Goal: Information Seeking & Learning: Learn about a topic

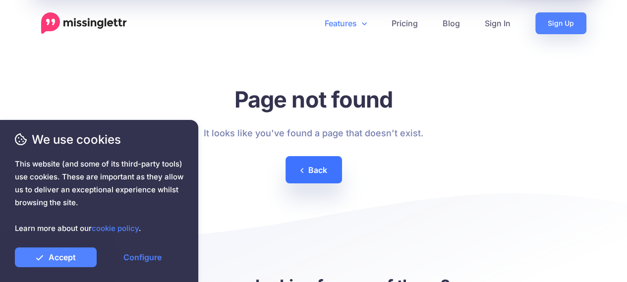
click at [332, 174] on link "Back" at bounding box center [314, 169] width 57 height 27
click at [450, 27] on link "Blog" at bounding box center [452, 23] width 42 height 22
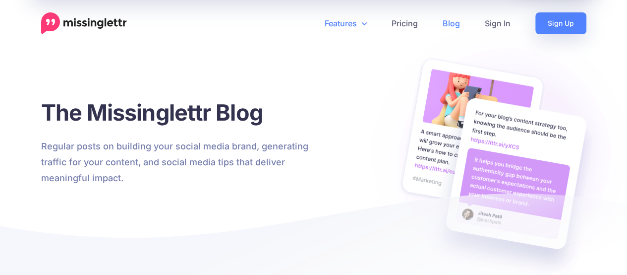
click at [360, 26] on link "Features" at bounding box center [345, 23] width 67 height 22
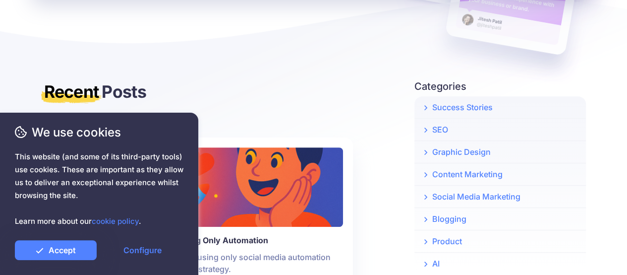
scroll to position [198, 0]
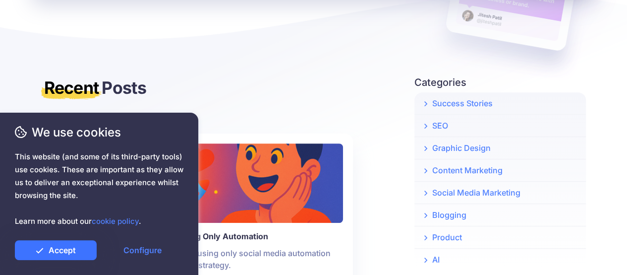
click at [79, 251] on link "Accept" at bounding box center [56, 250] width 82 height 20
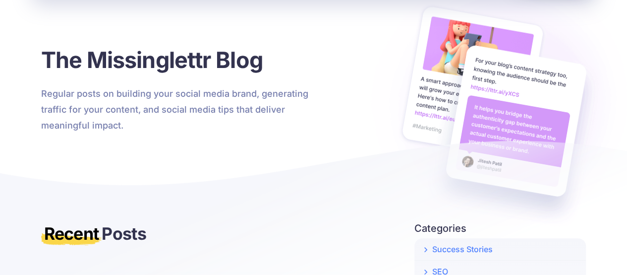
scroll to position [0, 0]
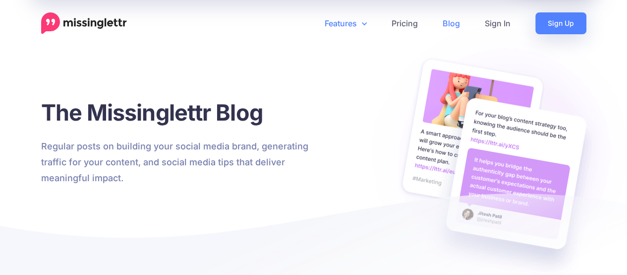
click at [356, 18] on link "Features" at bounding box center [345, 23] width 67 height 22
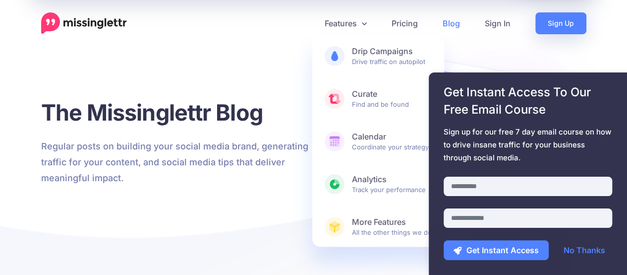
click at [119, 23] on img at bounding box center [84, 23] width 86 height 22
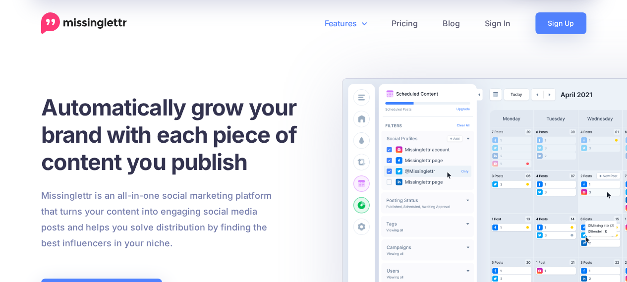
click at [352, 24] on link "Features" at bounding box center [345, 23] width 67 height 22
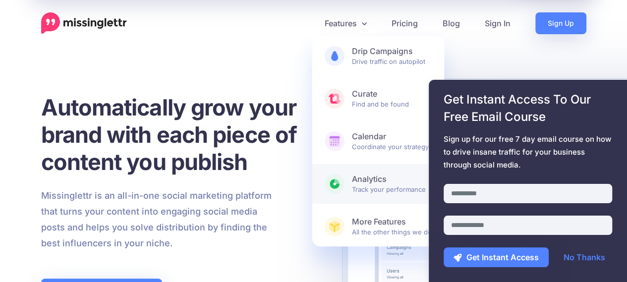
click at [363, 197] on link "Analytics Track your performance" at bounding box center [378, 184] width 132 height 40
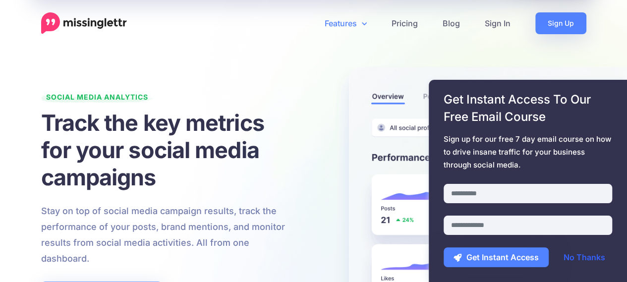
click at [574, 255] on link "No Thanks" at bounding box center [585, 258] width 62 height 20
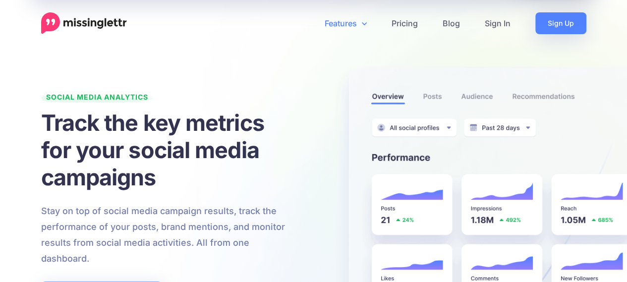
click at [114, 22] on img at bounding box center [84, 23] width 86 height 22
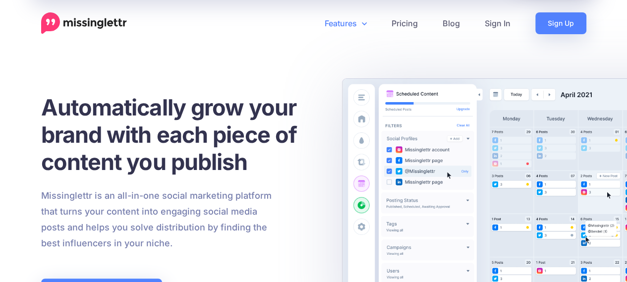
click at [360, 26] on link "Features" at bounding box center [345, 23] width 67 height 22
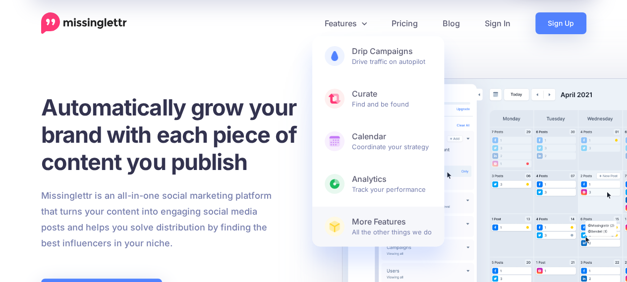
click at [375, 227] on span "More Features All the other things we do" at bounding box center [392, 227] width 80 height 20
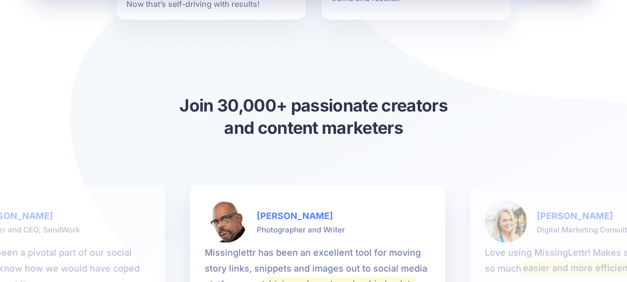
scroll to position [843, 0]
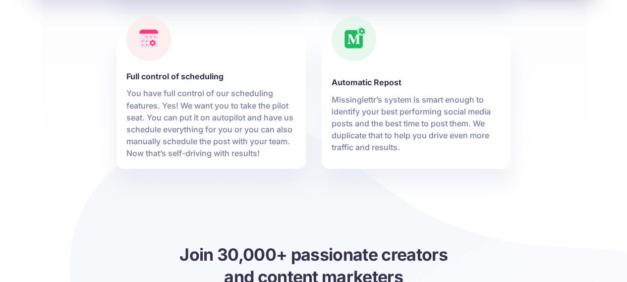
click at [354, 81] on b "Automatic Repost" at bounding box center [417, 82] width 170 height 12
click at [356, 51] on div at bounding box center [354, 38] width 45 height 45
click at [354, 109] on p "Missinglettr’s system is smart enough to identify your best performing social m…" at bounding box center [417, 123] width 170 height 60
click at [358, 140] on p "Missinglettr’s system is smart enough to identify your best performing social m…" at bounding box center [417, 123] width 170 height 60
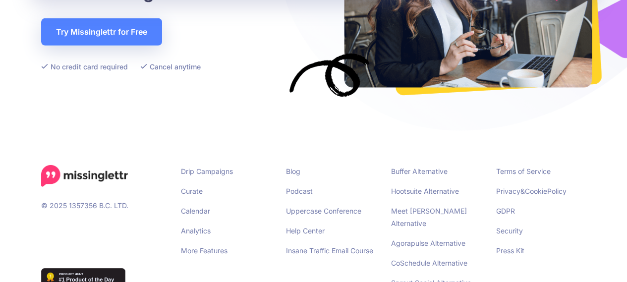
scroll to position [1604, 0]
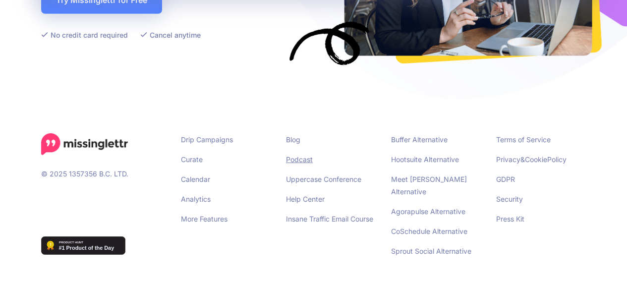
click at [301, 162] on link "Podcast" at bounding box center [299, 159] width 27 height 8
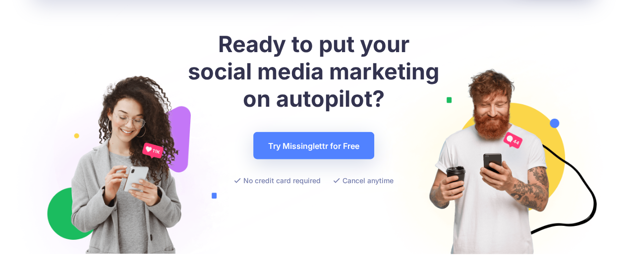
scroll to position [1290, 0]
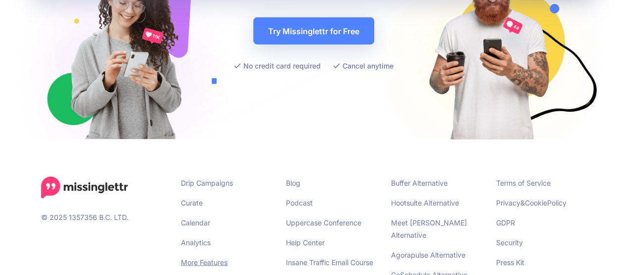
click at [211, 258] on link "More Features" at bounding box center [204, 262] width 47 height 8
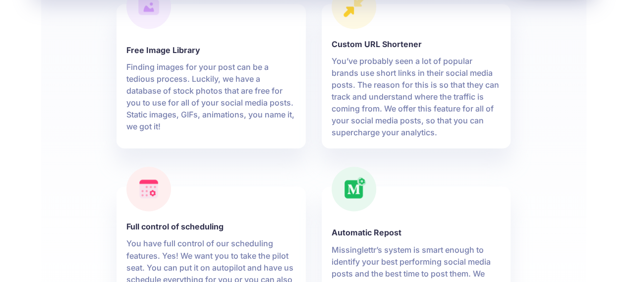
scroll to position [694, 0]
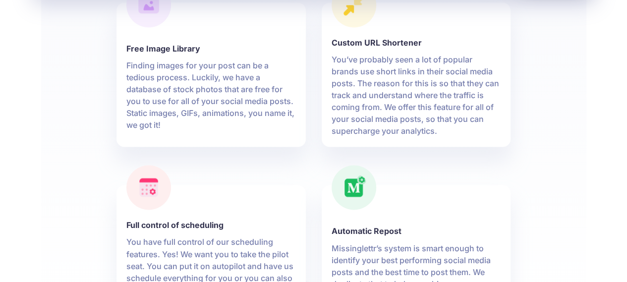
click at [346, 200] on div at bounding box center [354, 187] width 45 height 45
click at [356, 234] on b "Automatic Repost" at bounding box center [417, 231] width 170 height 12
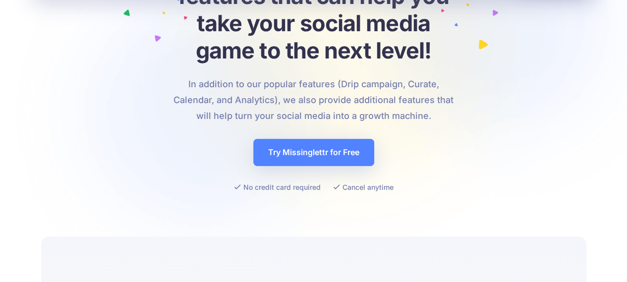
scroll to position [0, 0]
